Goal: Task Accomplishment & Management: Manage account settings

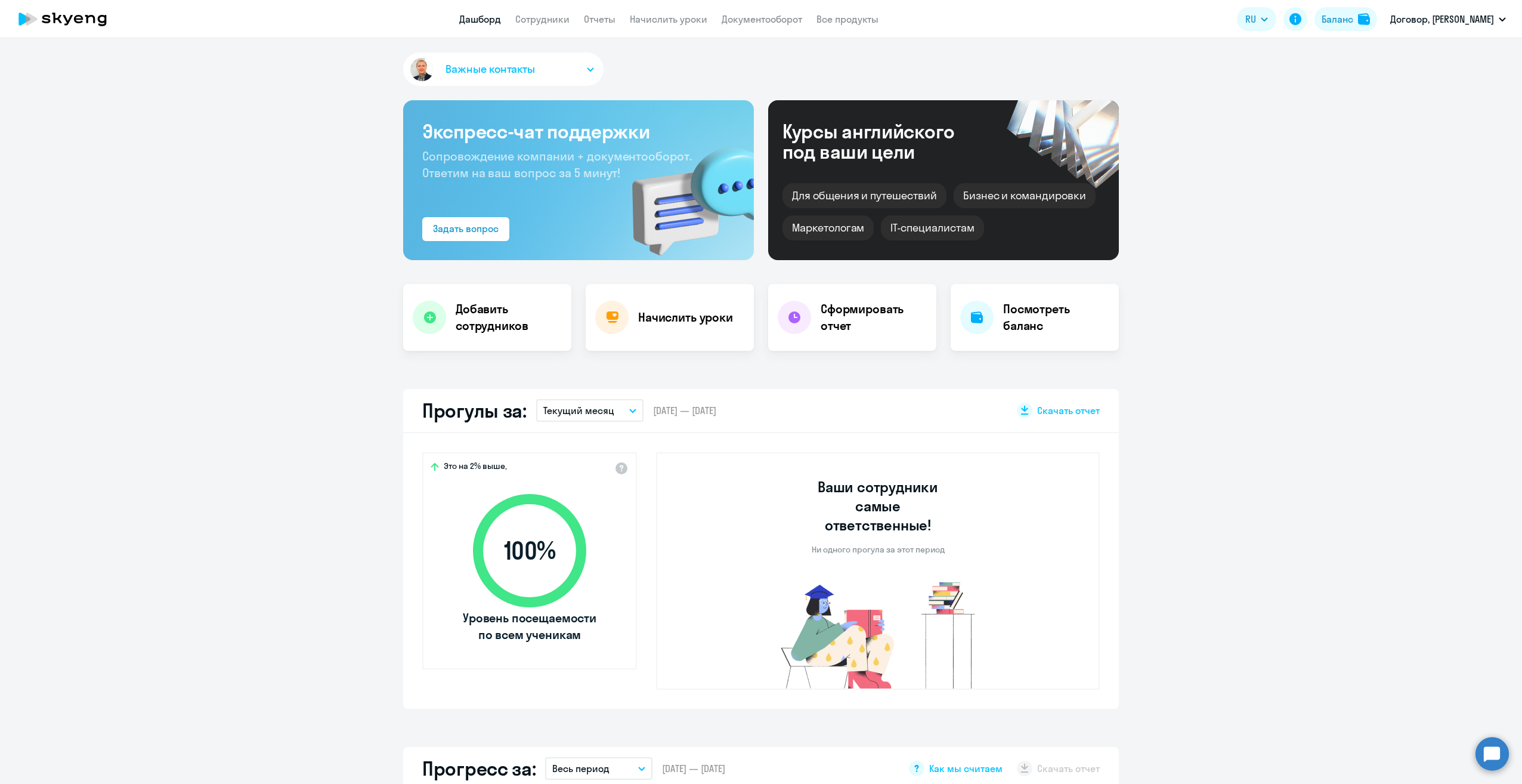
scroll to position [596, 0]
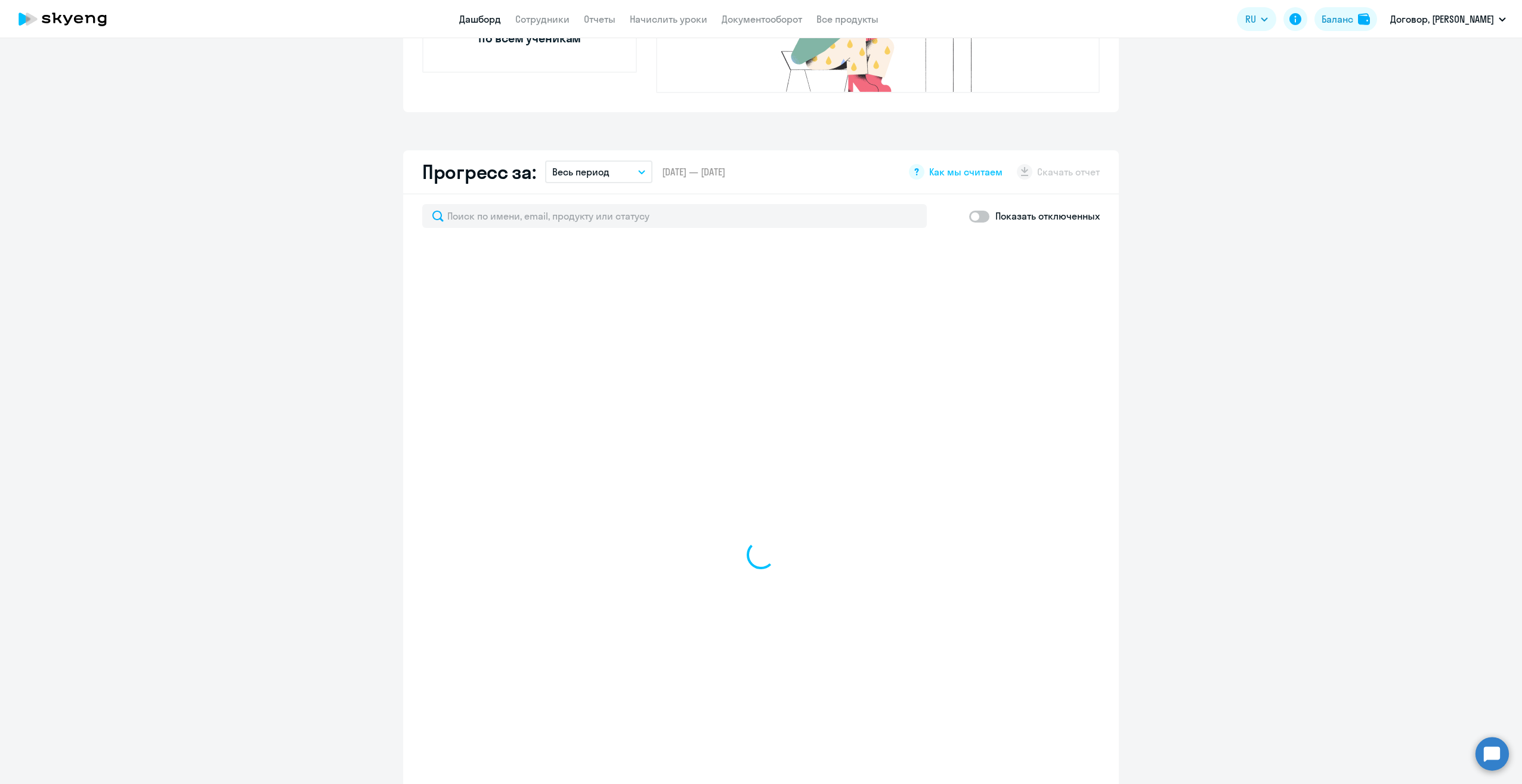
select select "30"
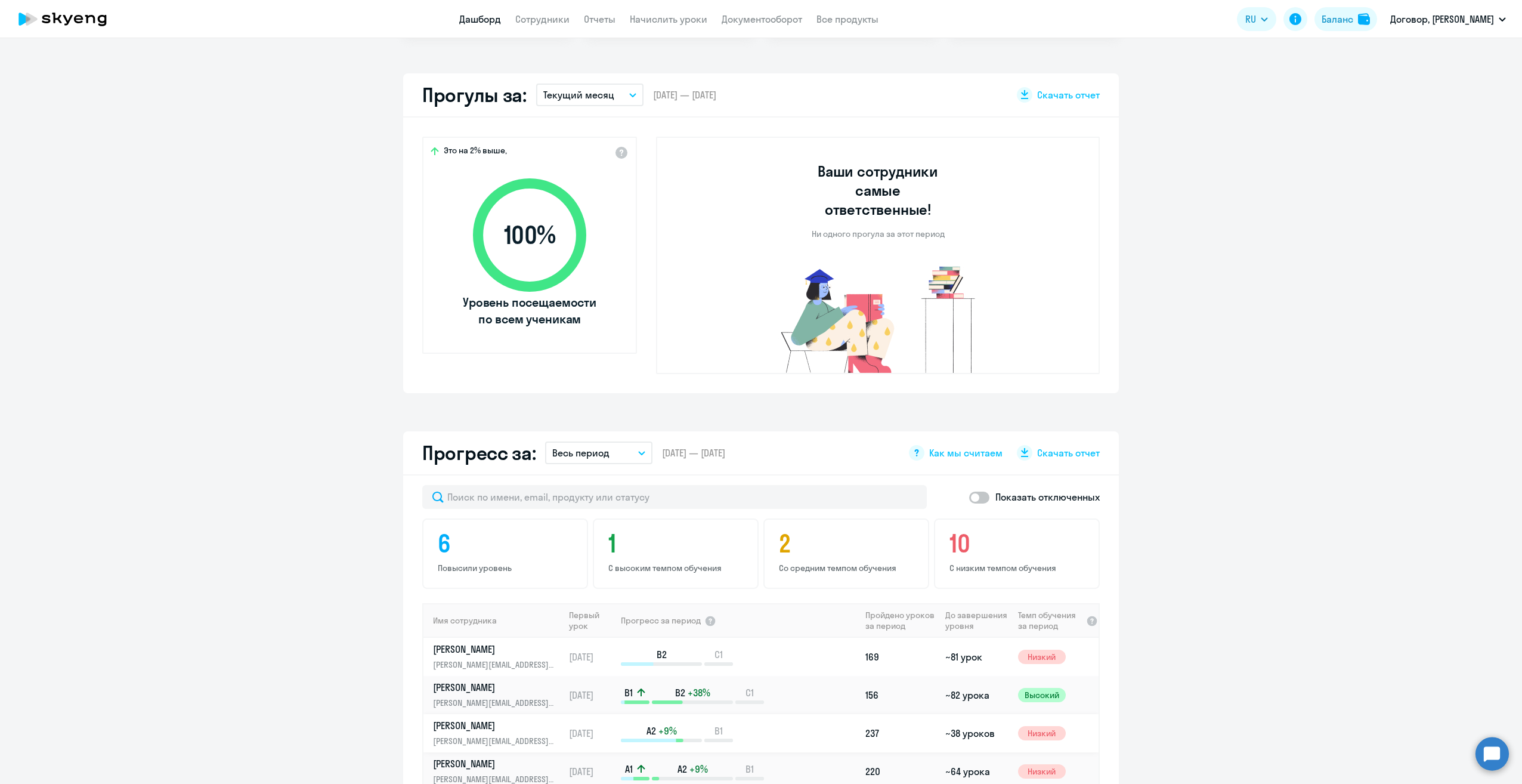
scroll to position [239, 0]
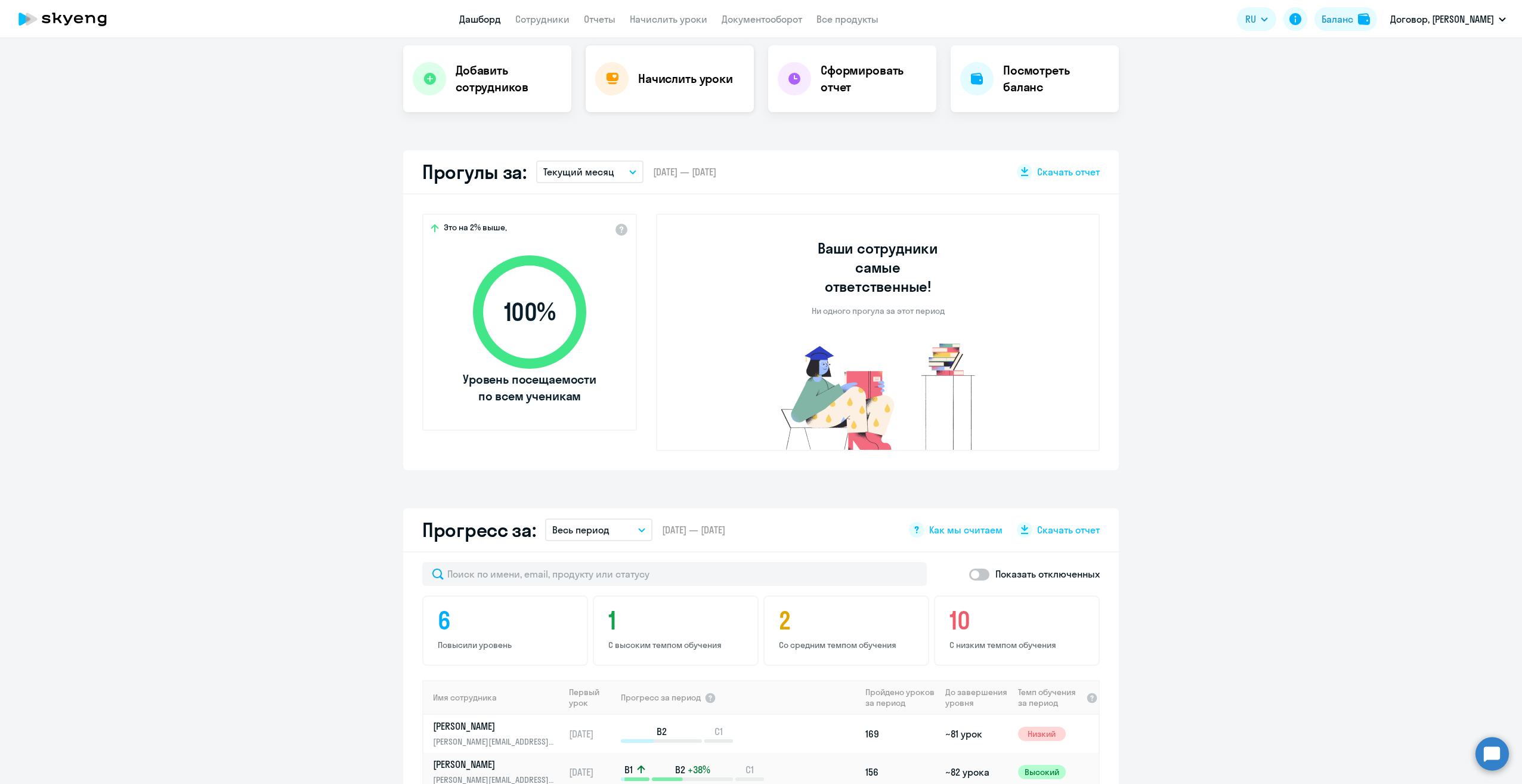
click at [679, 91] on div "Начислить уроки" at bounding box center [670, 78] width 168 height 66
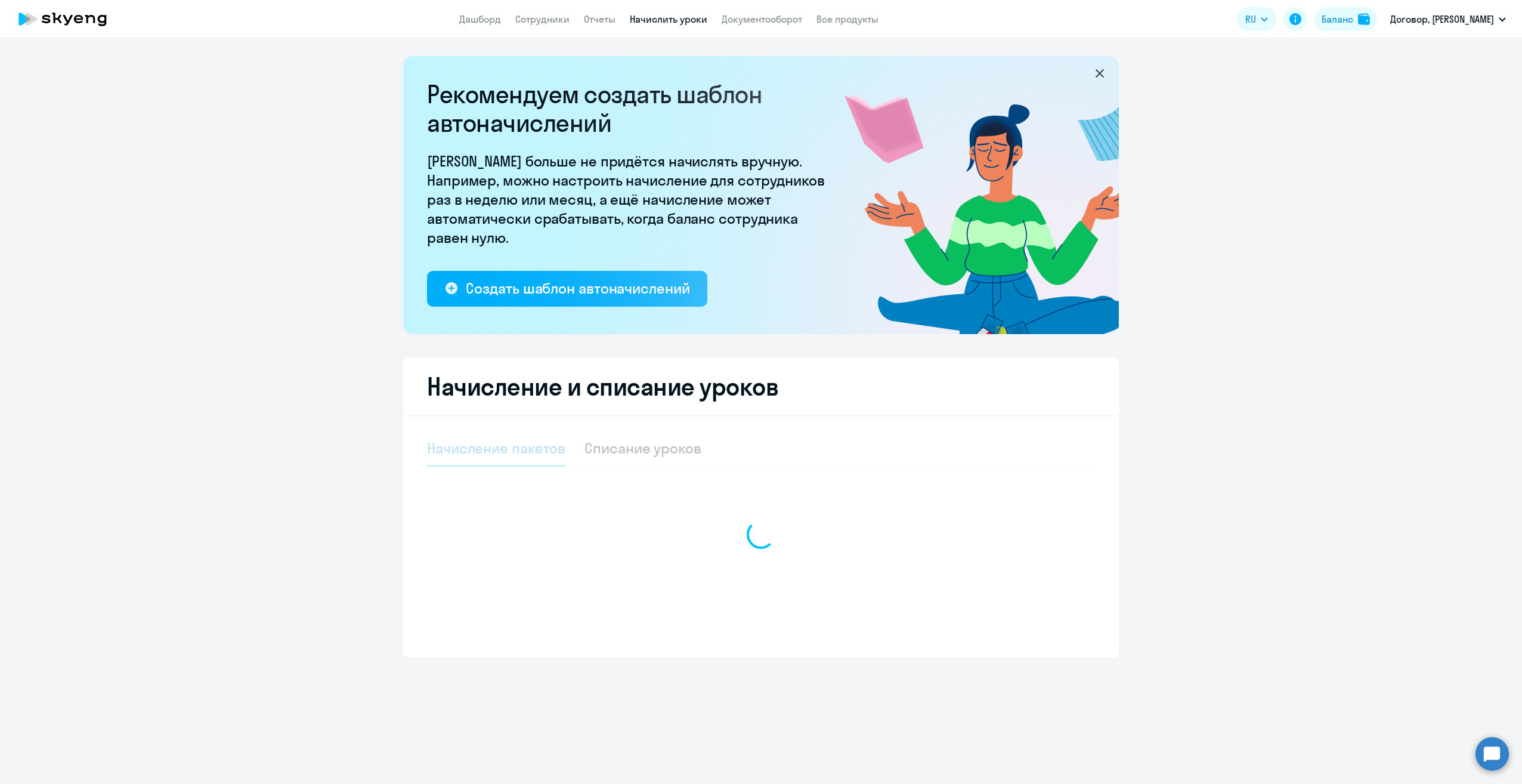
select select "10"
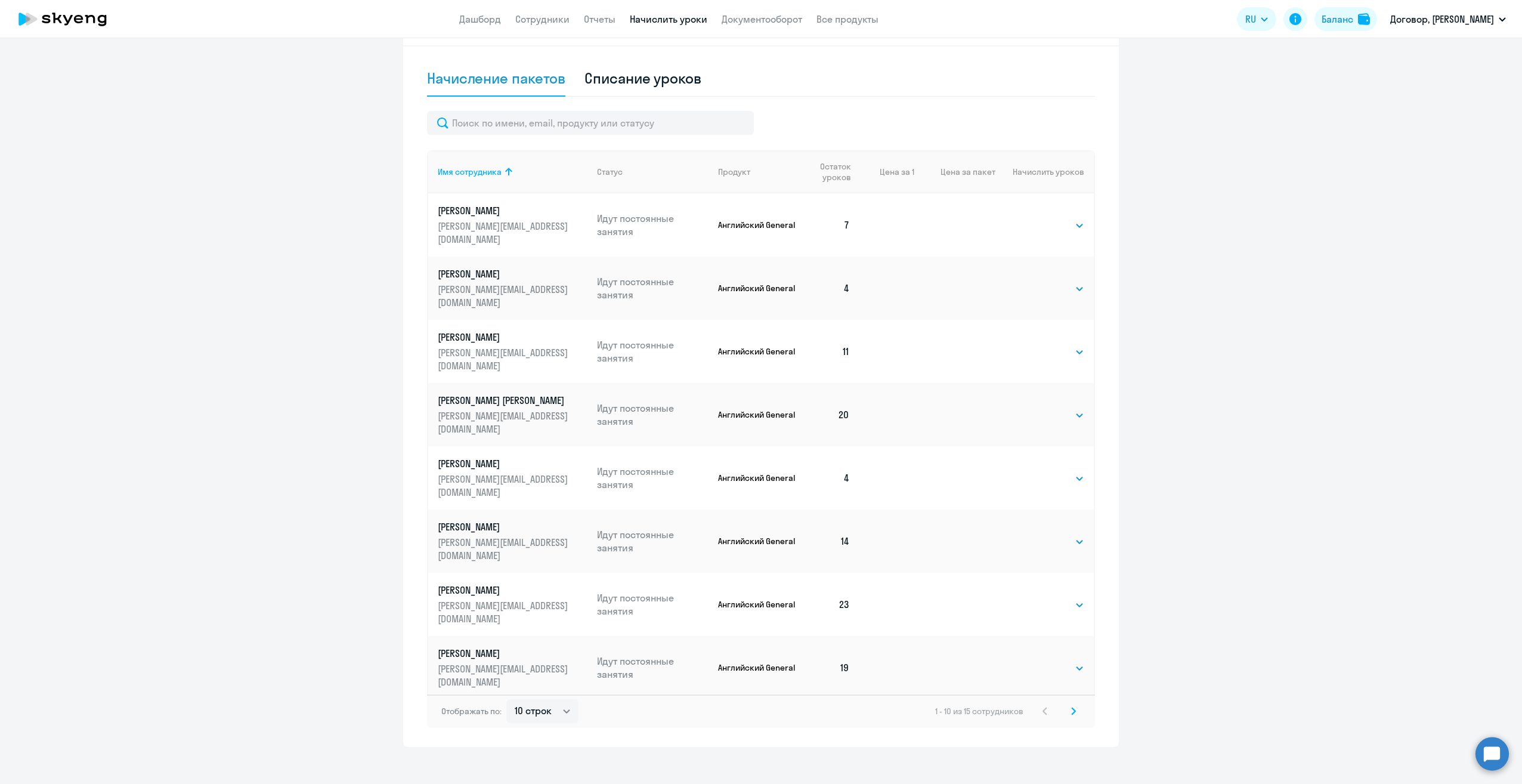
scroll to position [381, 0]
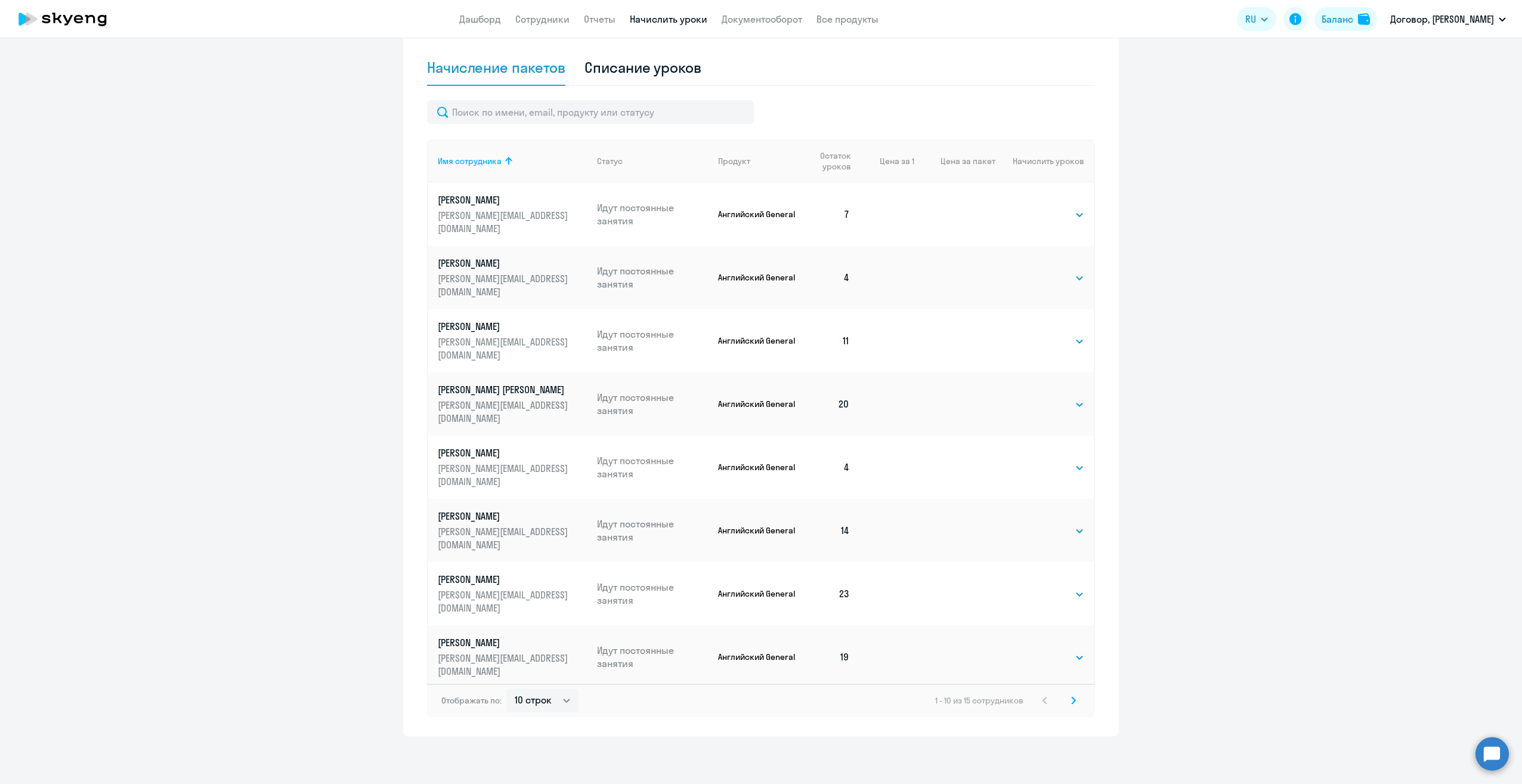
click at [1075, 704] on svg-icon at bounding box center [1073, 700] width 14 height 14
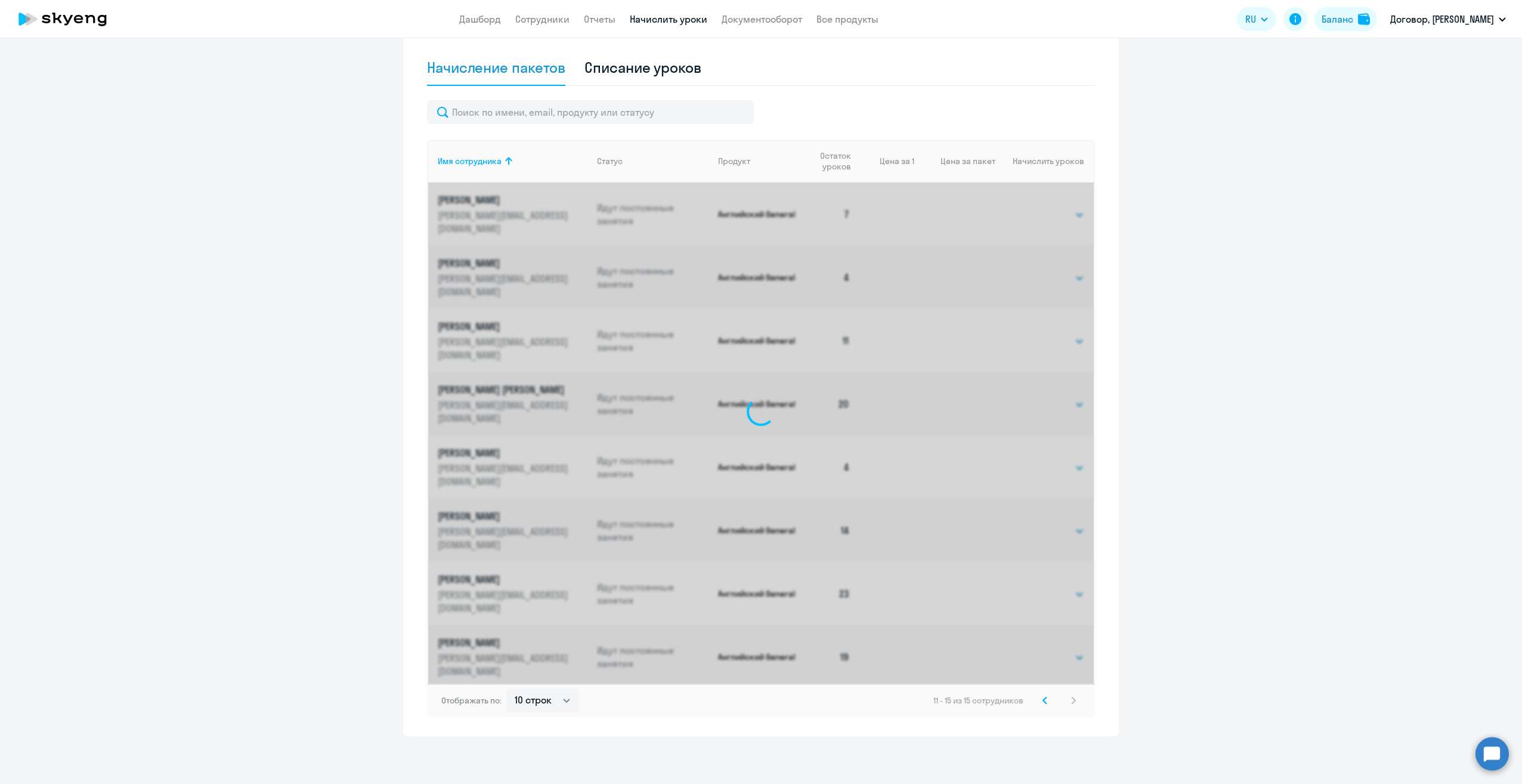
scroll to position [130, 0]
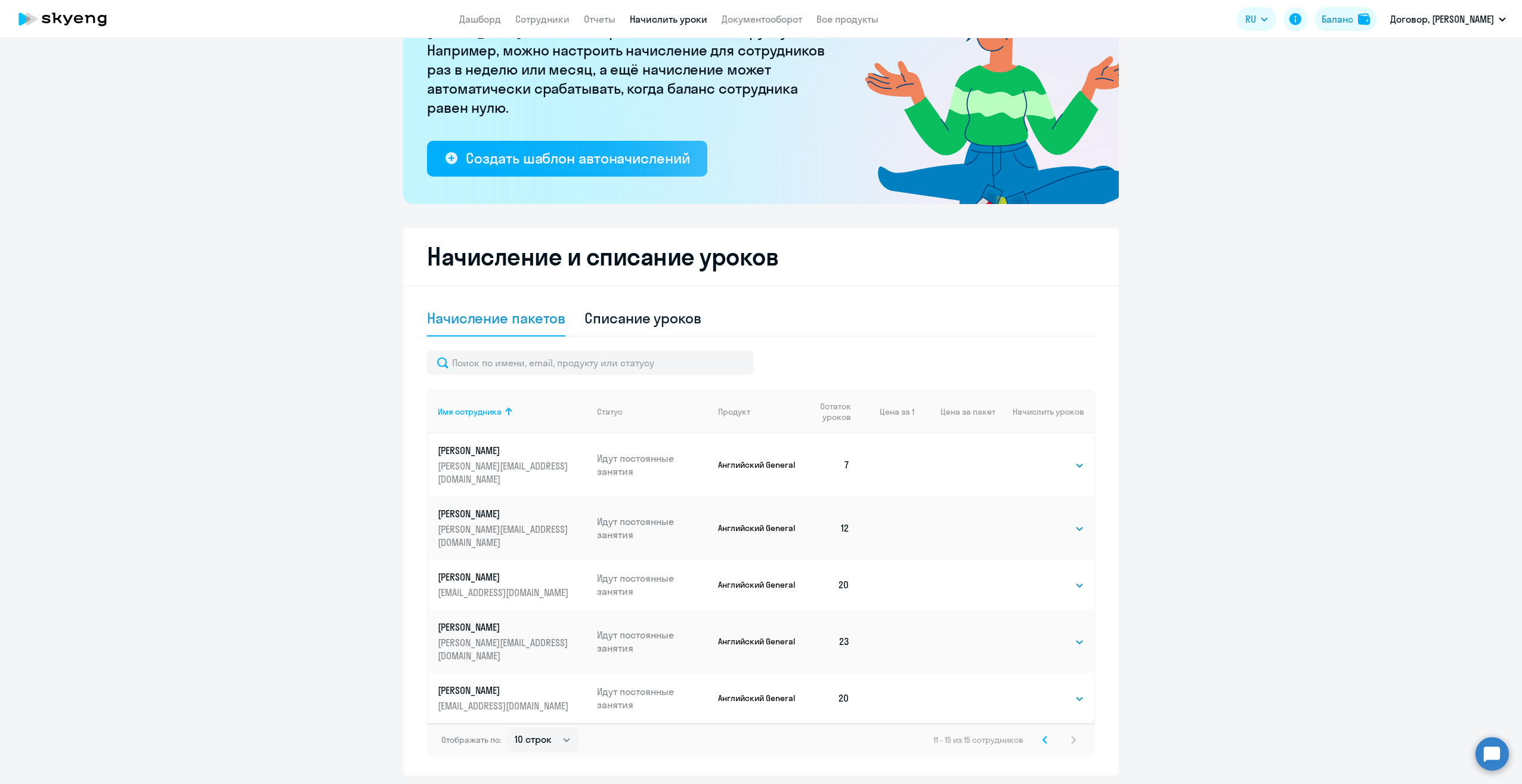
click at [1044, 732] on svg-icon at bounding box center [1045, 739] width 14 height 14
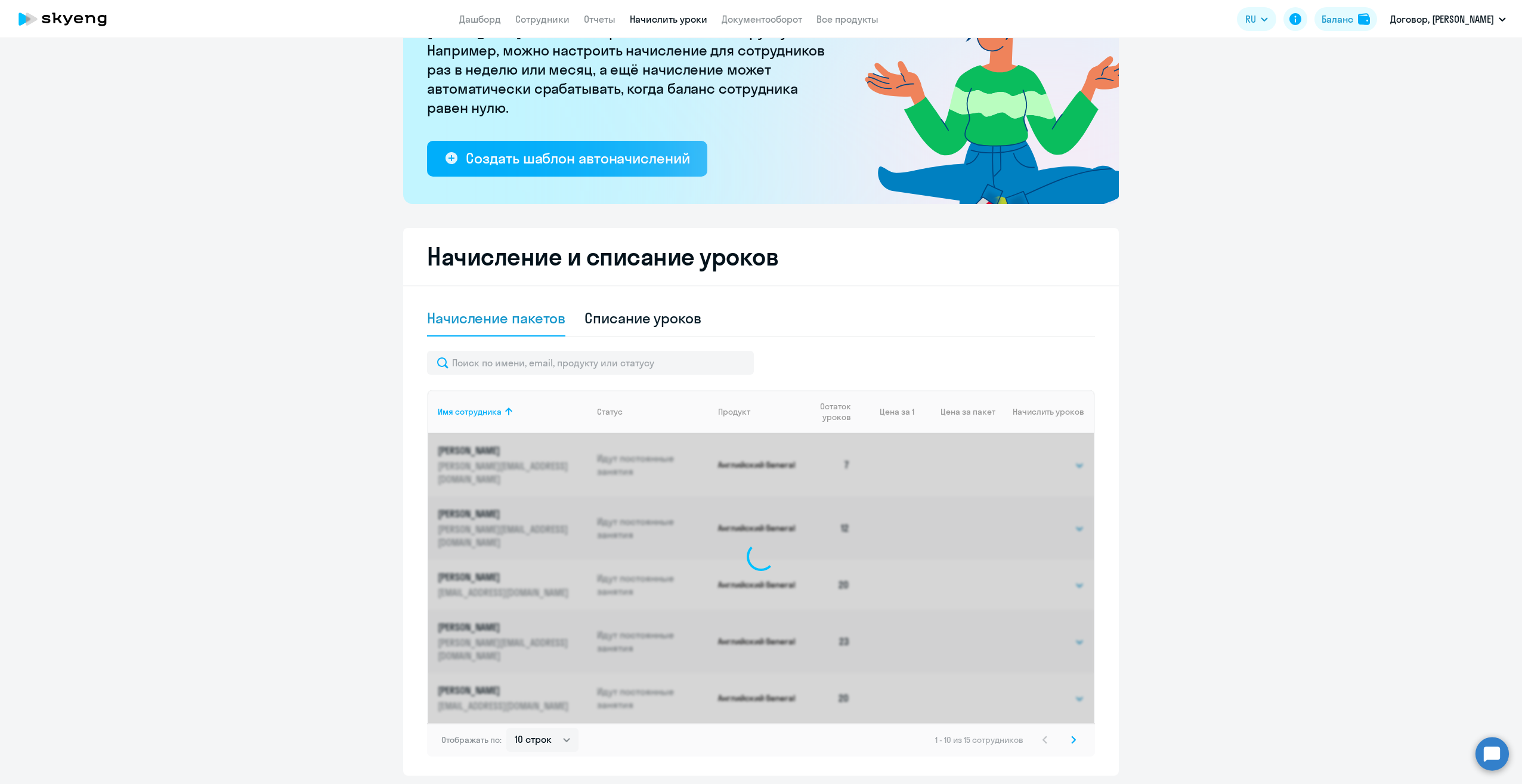
scroll to position [381, 0]
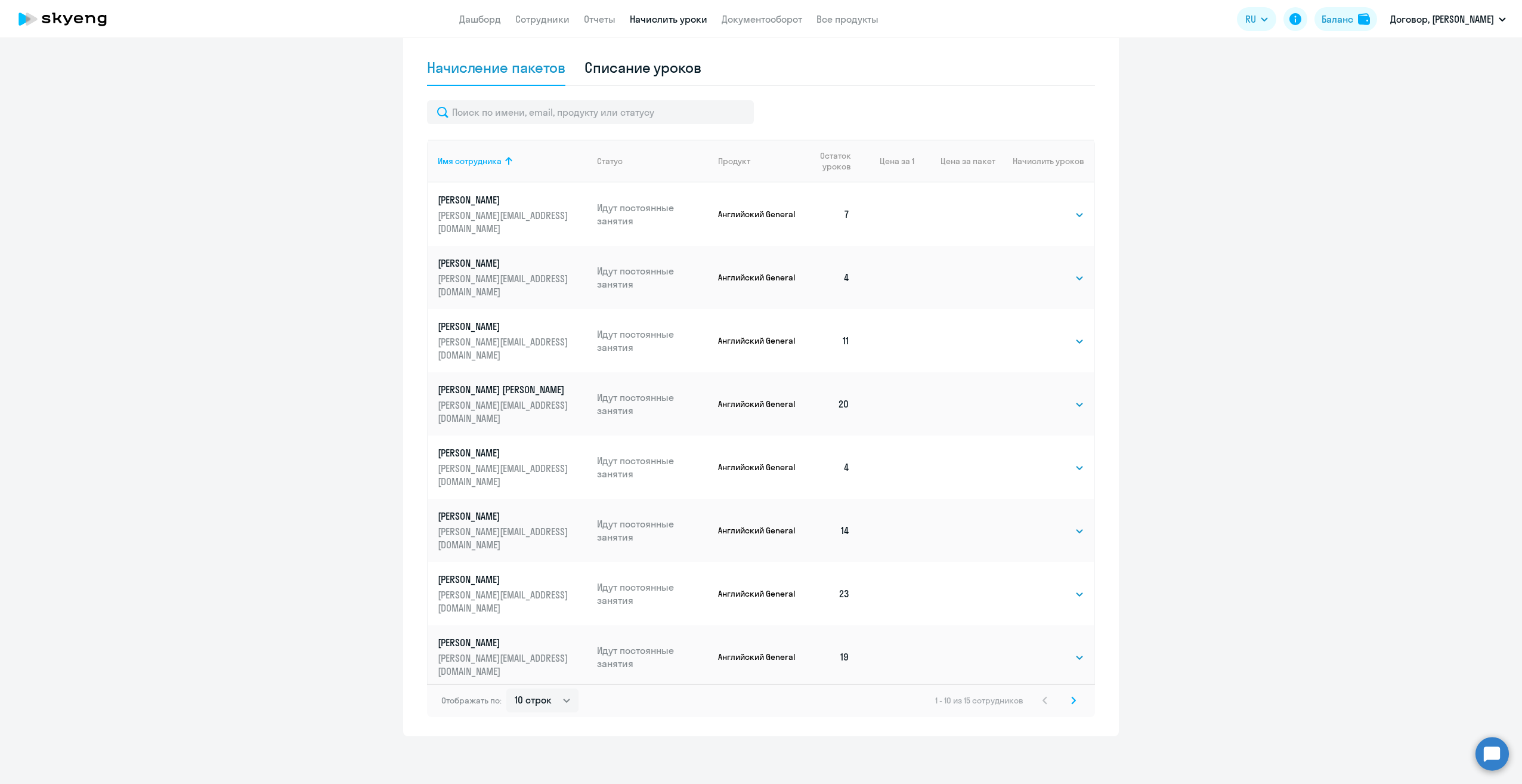
click at [1257, 382] on ng-component "Рекомендуем создать шаблон автоначислений Уроки больше не придётся начислять вр…" at bounding box center [761, 206] width 1522 height 1060
click at [124, 574] on ng-component "Рекомендуем создать шаблон автоначислений Уроки больше не придётся начислять вр…" at bounding box center [761, 206] width 1522 height 1060
click at [1077, 271] on select "Выбрать 4 8 16 32 64" at bounding box center [1060, 278] width 49 height 14
select select "16"
click at [1035, 271] on select "Выбрать 4 8 16 32 64" at bounding box center [1060, 278] width 49 height 14
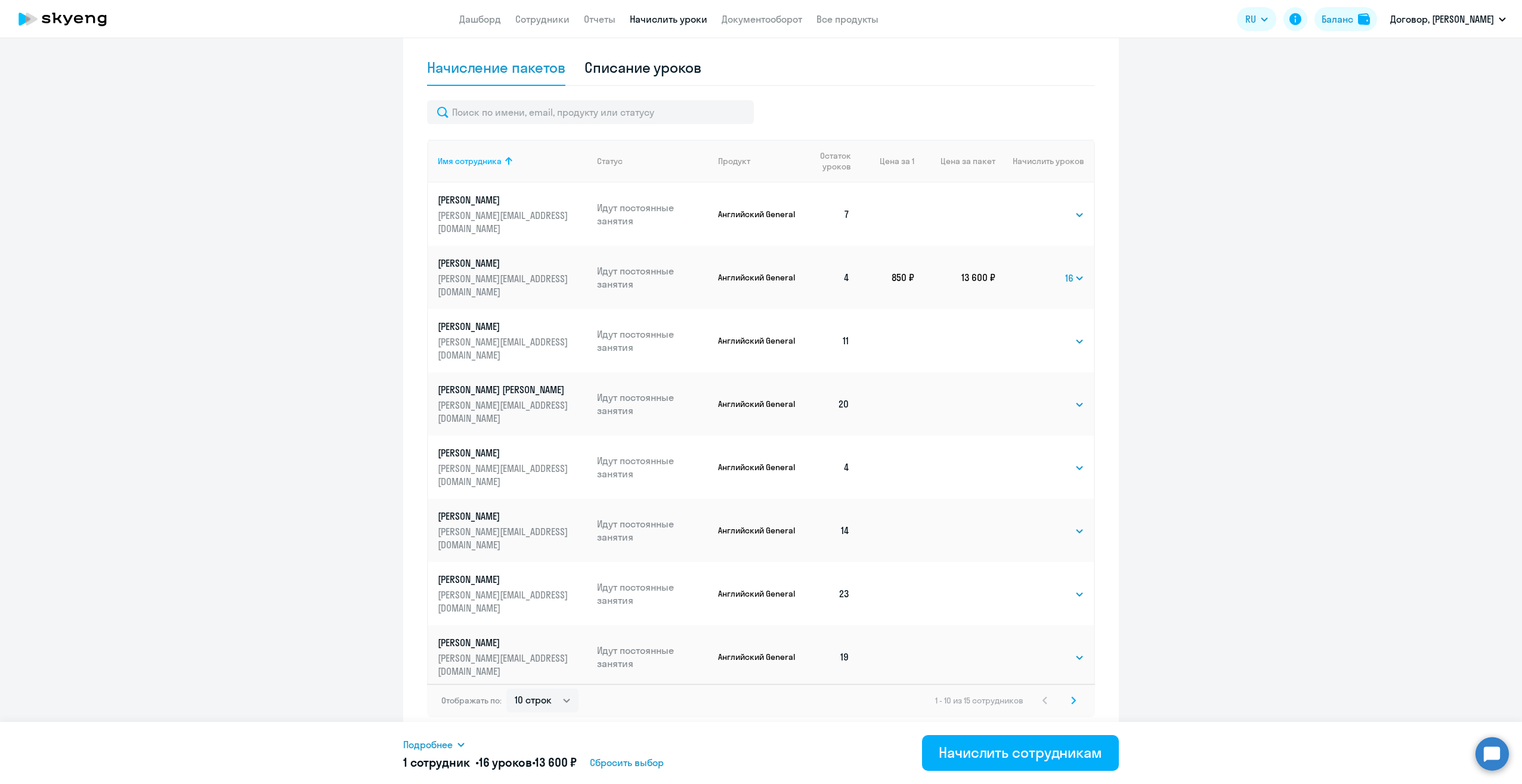
click at [261, 519] on ng-component "Рекомендуем создать шаблон автоначислений Уроки больше не придётся начислять вр…" at bounding box center [761, 206] width 1522 height 1060
click at [486, 14] on link "Дашборд" at bounding box center [480, 19] width 42 height 12
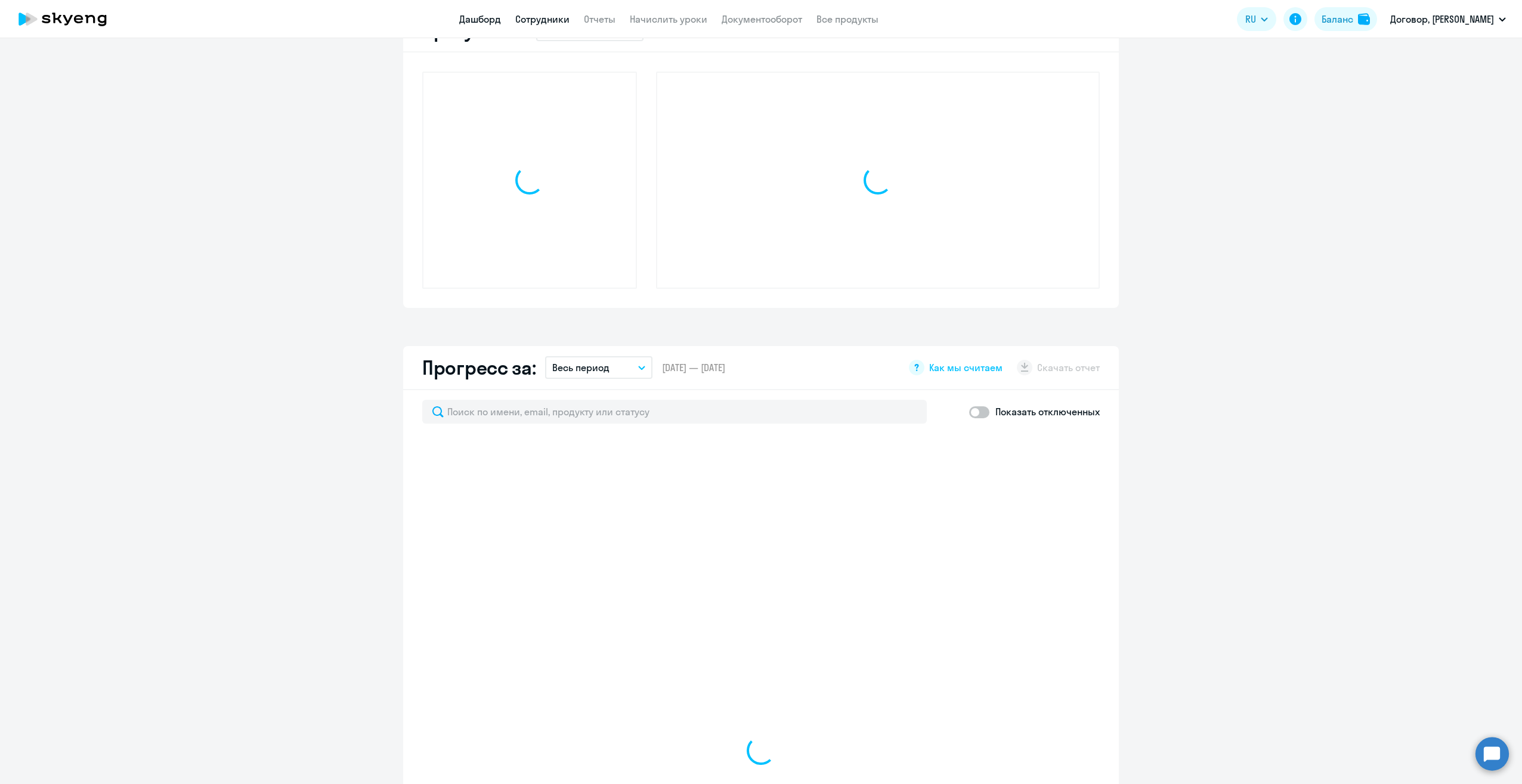
click at [559, 20] on link "Сотрудники" at bounding box center [543, 19] width 55 height 12
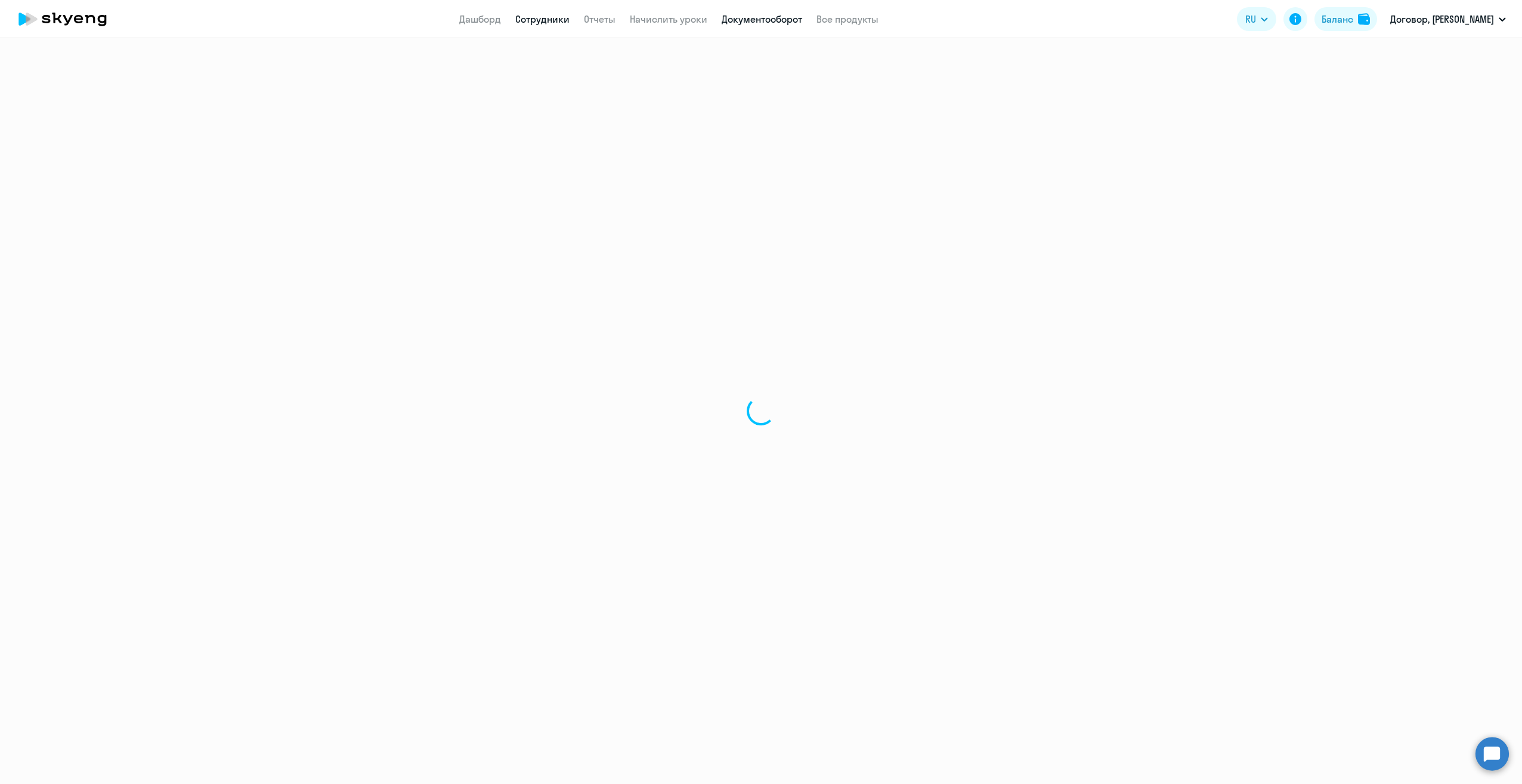
select select "30"
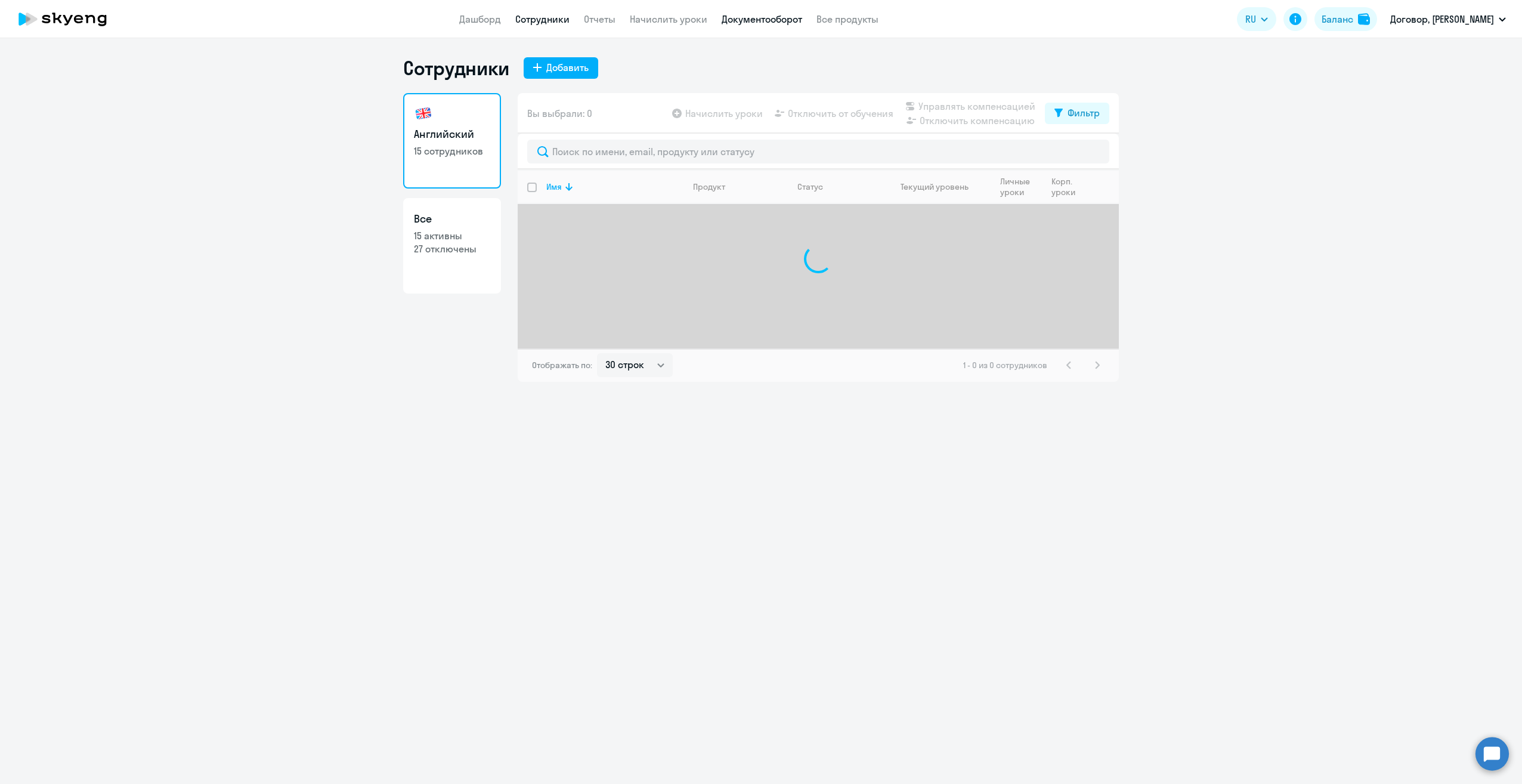
click at [732, 22] on link "Документооборот" at bounding box center [762, 19] width 81 height 12
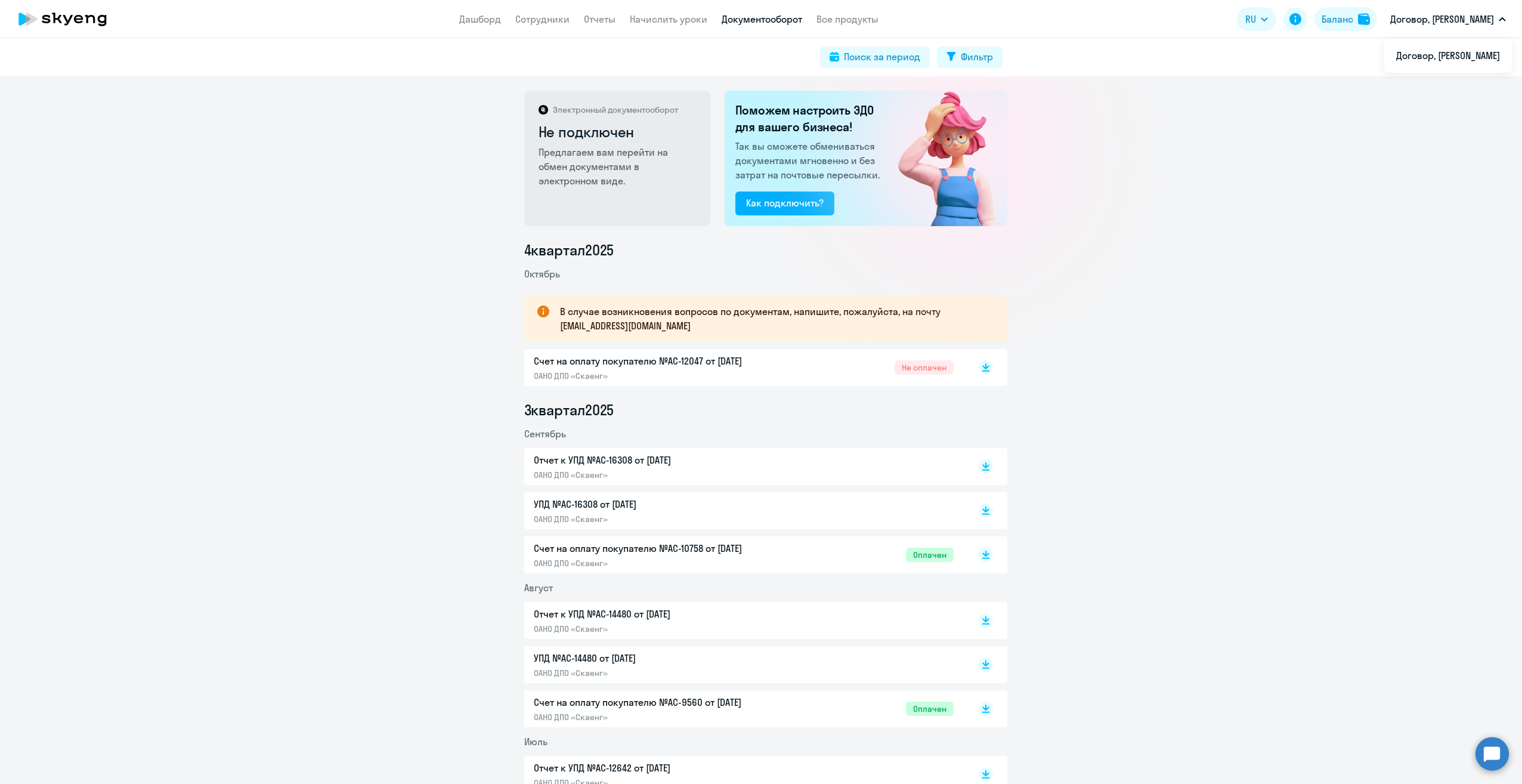
click at [643, 22] on link "Начислить уроки" at bounding box center [669, 19] width 78 height 12
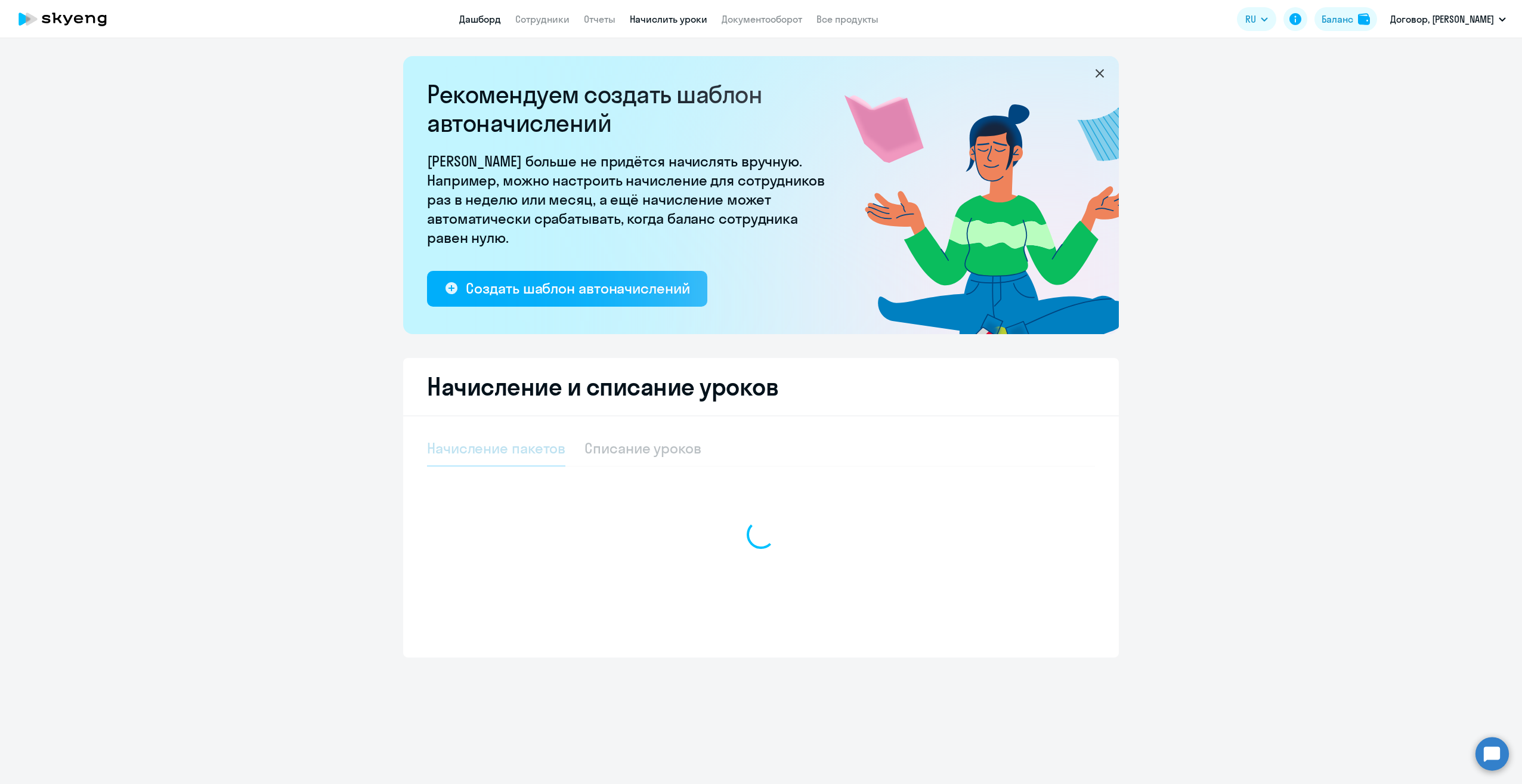
select select "10"
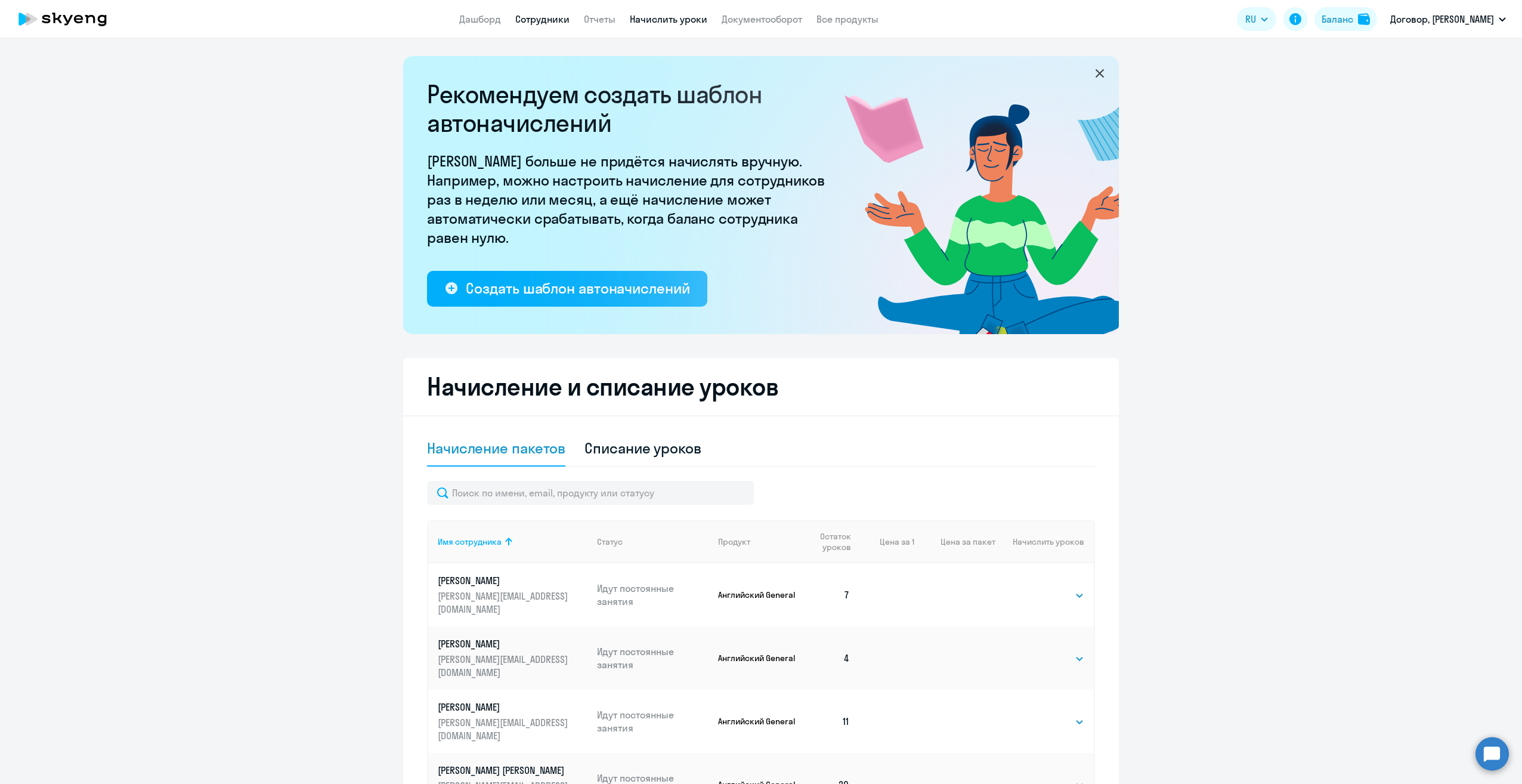
click at [540, 21] on link "Сотрудники" at bounding box center [543, 19] width 55 height 12
select select "30"
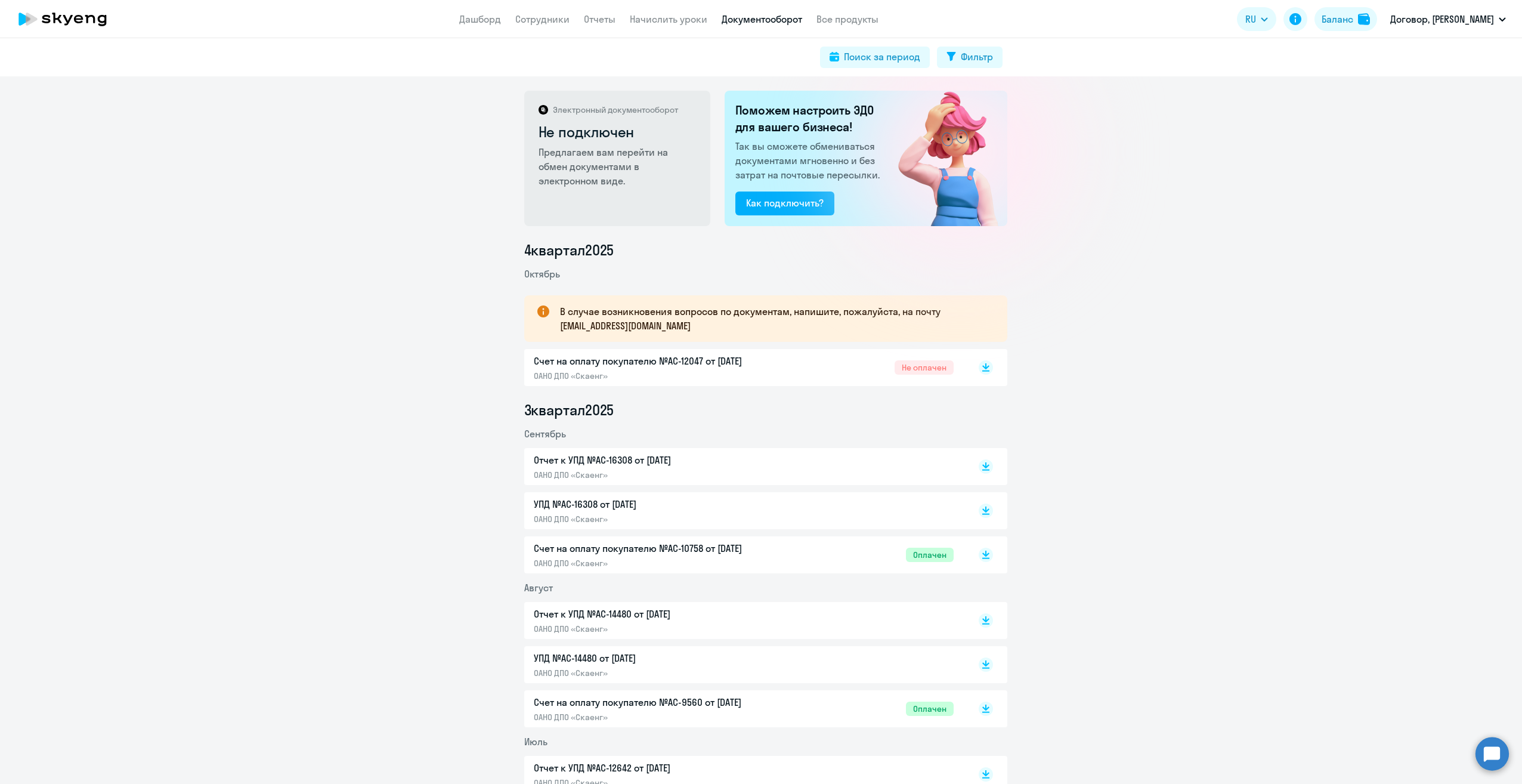
select select "30"
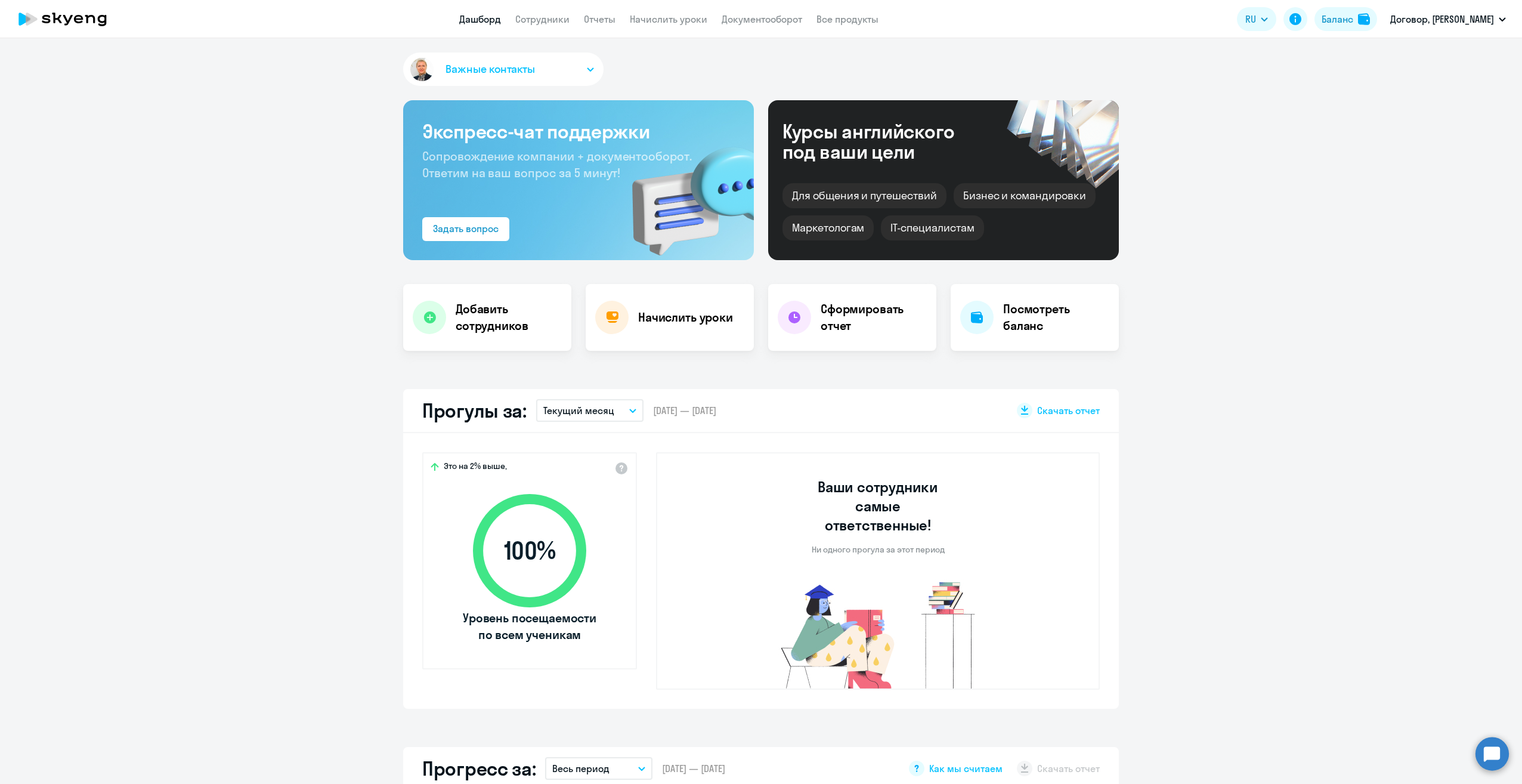
select select "30"
